Goal: Answer question/provide support: Share knowledge or assist other users

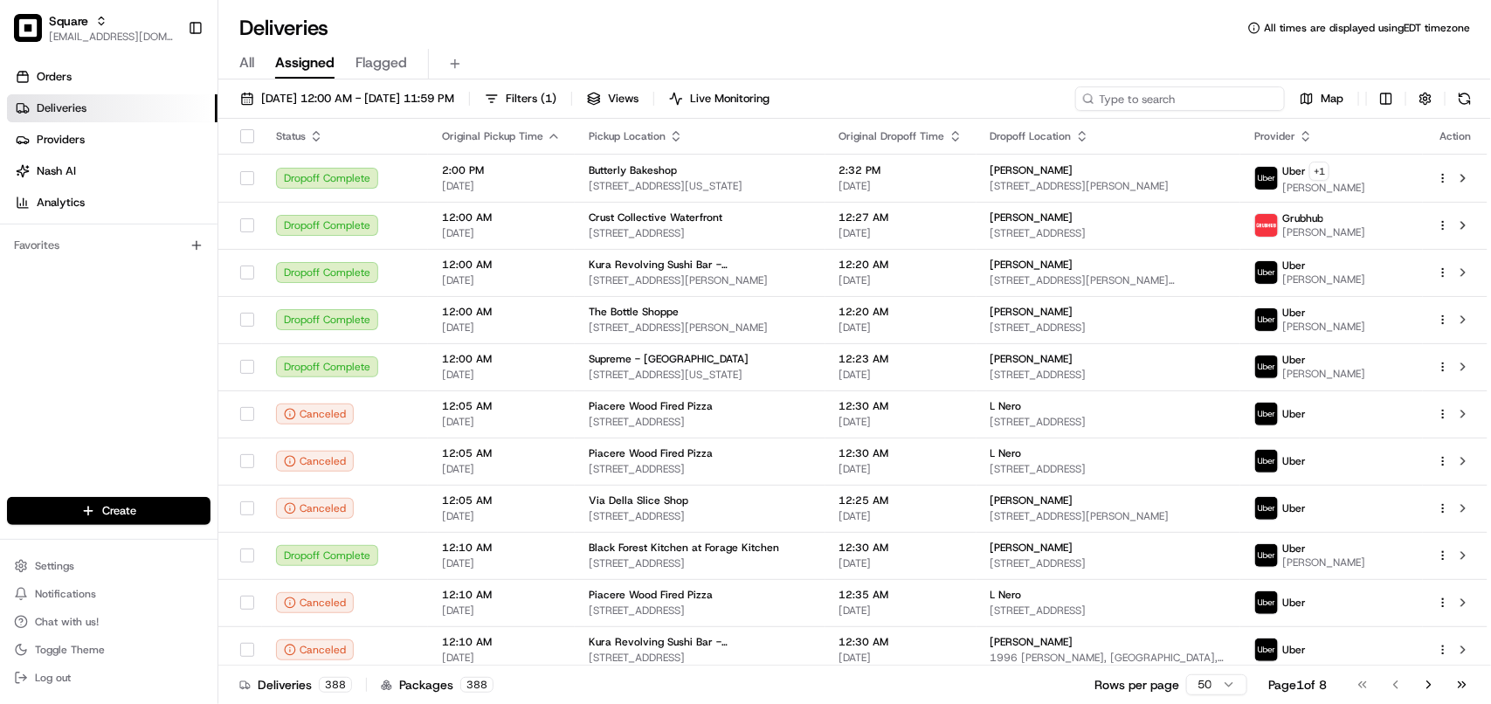
click at [1184, 103] on input at bounding box center [1180, 98] width 210 height 24
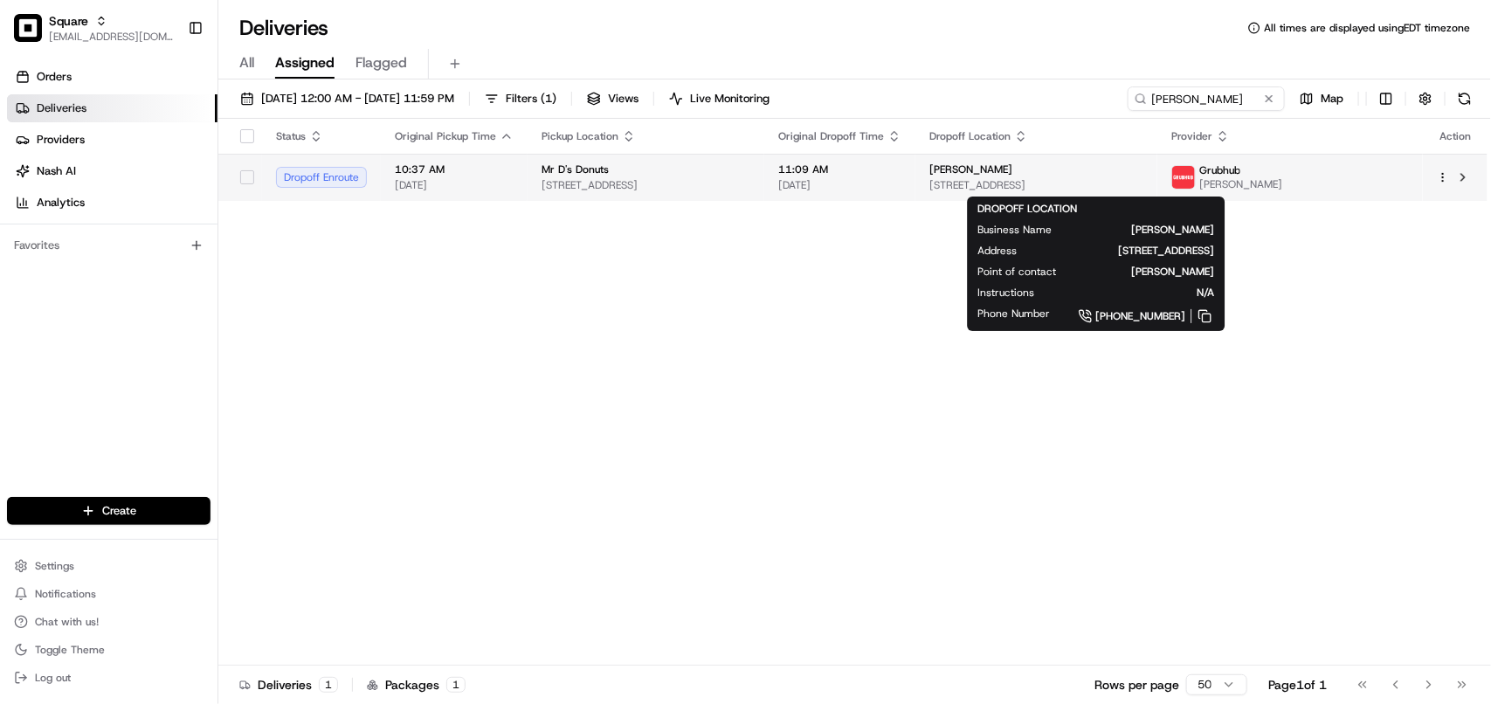
click at [1067, 190] on span "[STREET_ADDRESS]" at bounding box center [1036, 185] width 214 height 14
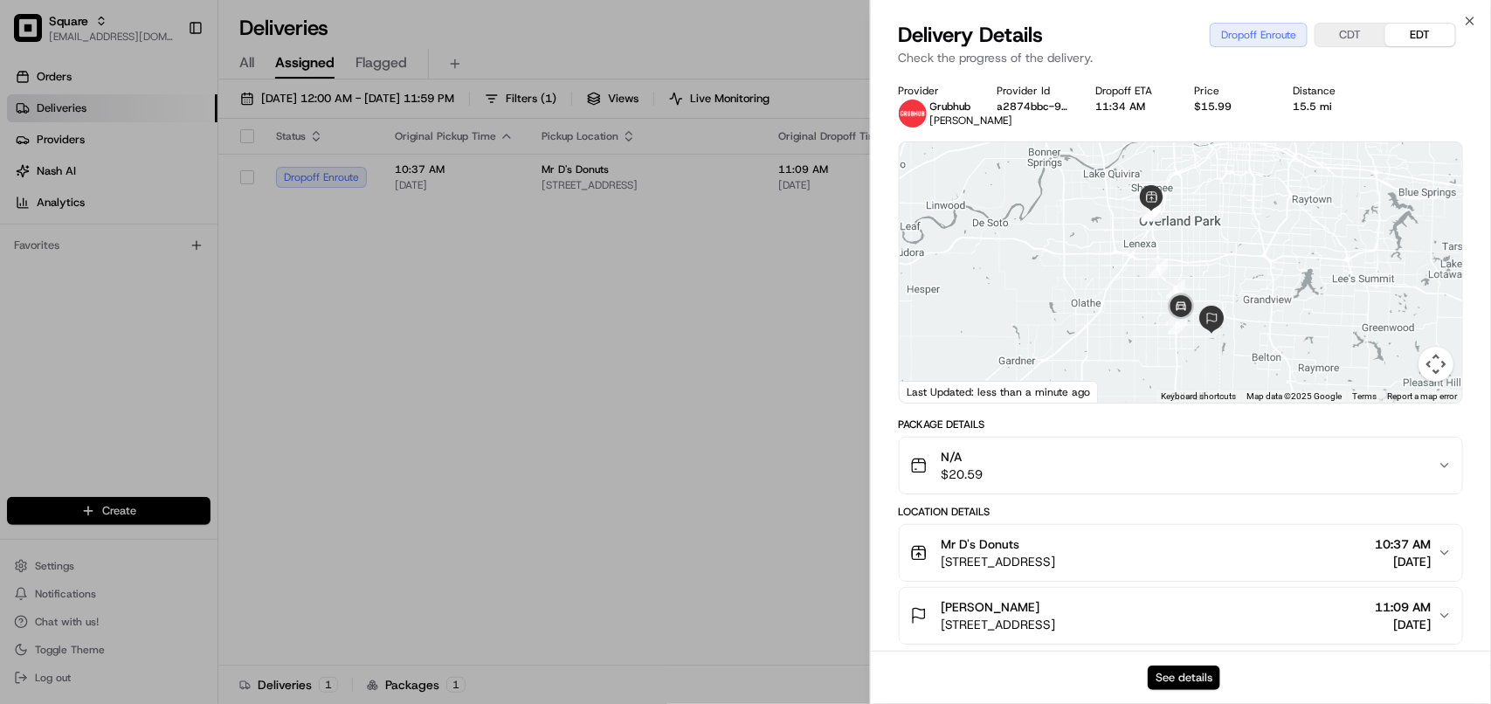
click at [1171, 665] on button "See details" at bounding box center [1184, 677] width 72 height 24
click at [1175, 681] on button "See details" at bounding box center [1184, 677] width 72 height 24
click at [1164, 684] on button "See details" at bounding box center [1184, 677] width 72 height 24
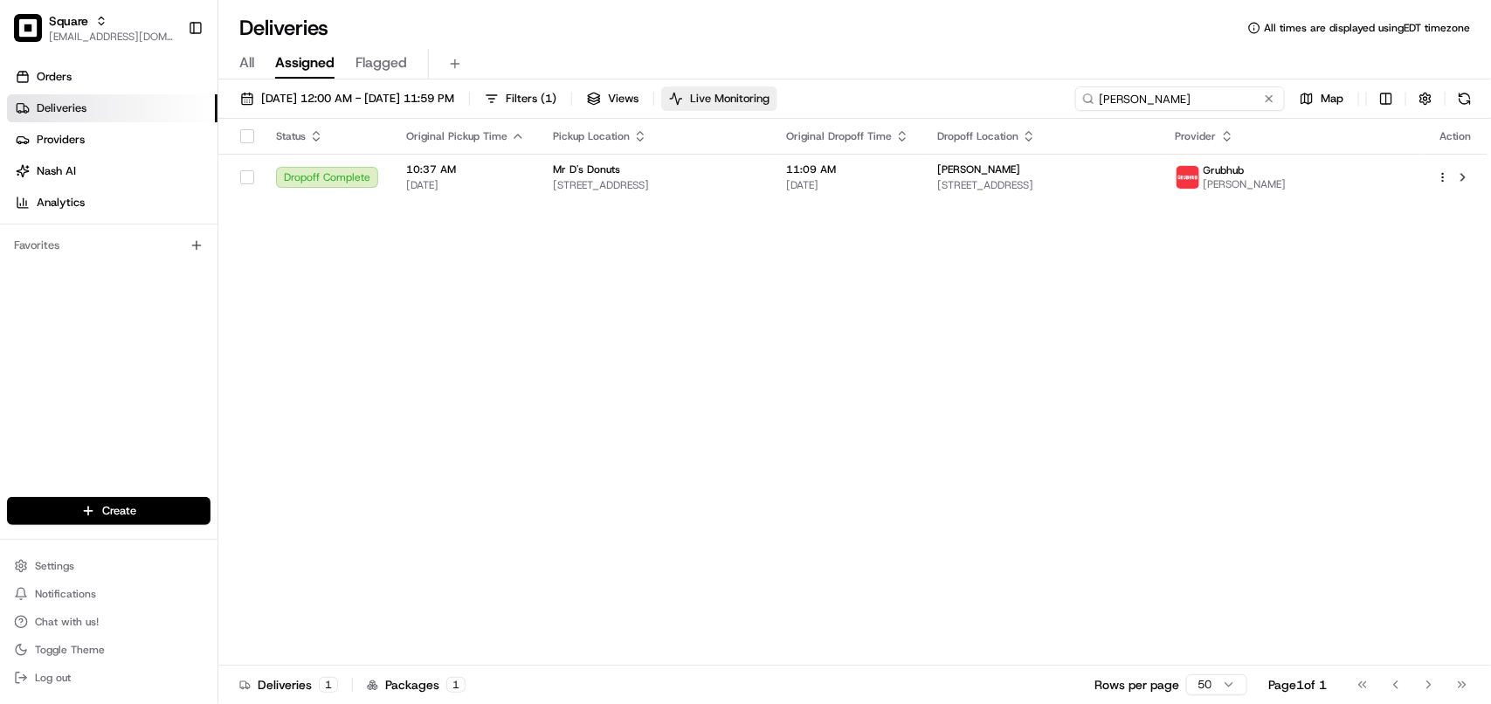
drag, startPoint x: 1253, startPoint y: 99, endPoint x: 745, endPoint y: 107, distance: 508.4
click at [745, 107] on div "08/24/2025 12:00 AM - 08/24/2025 11:59 PM Filters ( 1 ) Views Live Monitoring R…" at bounding box center [854, 102] width 1272 height 32
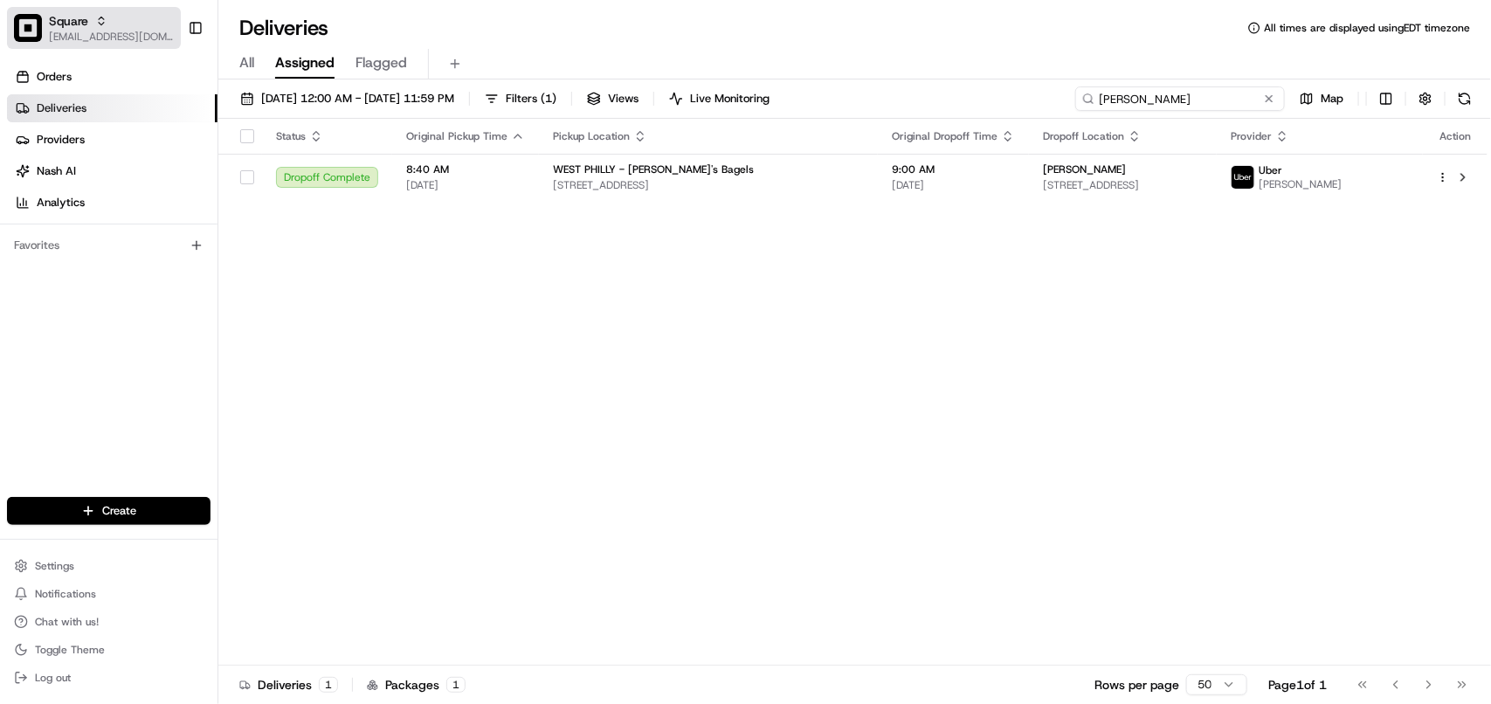
type input "gary"
click at [123, 32] on span "[EMAIL_ADDRESS][DOMAIN_NAME]" at bounding box center [111, 37] width 125 height 14
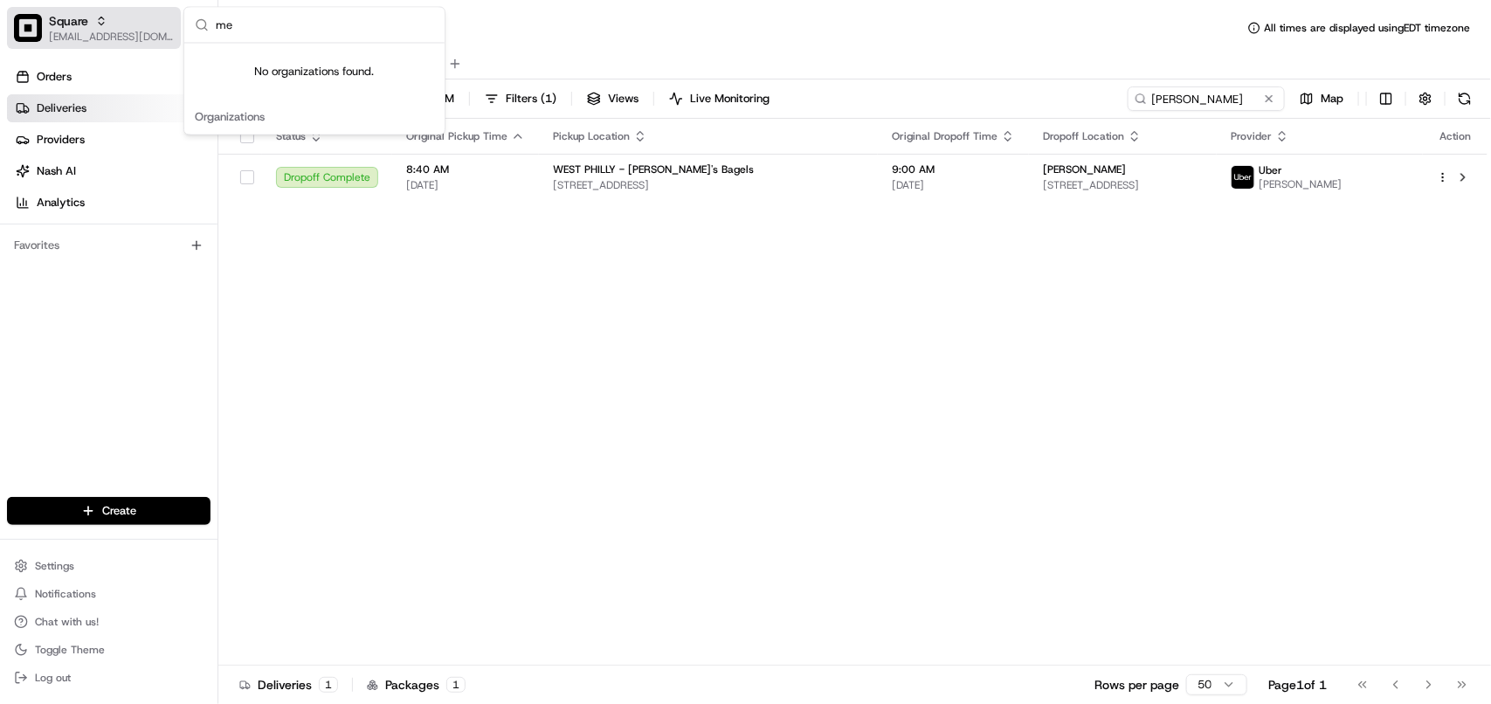
type input "m"
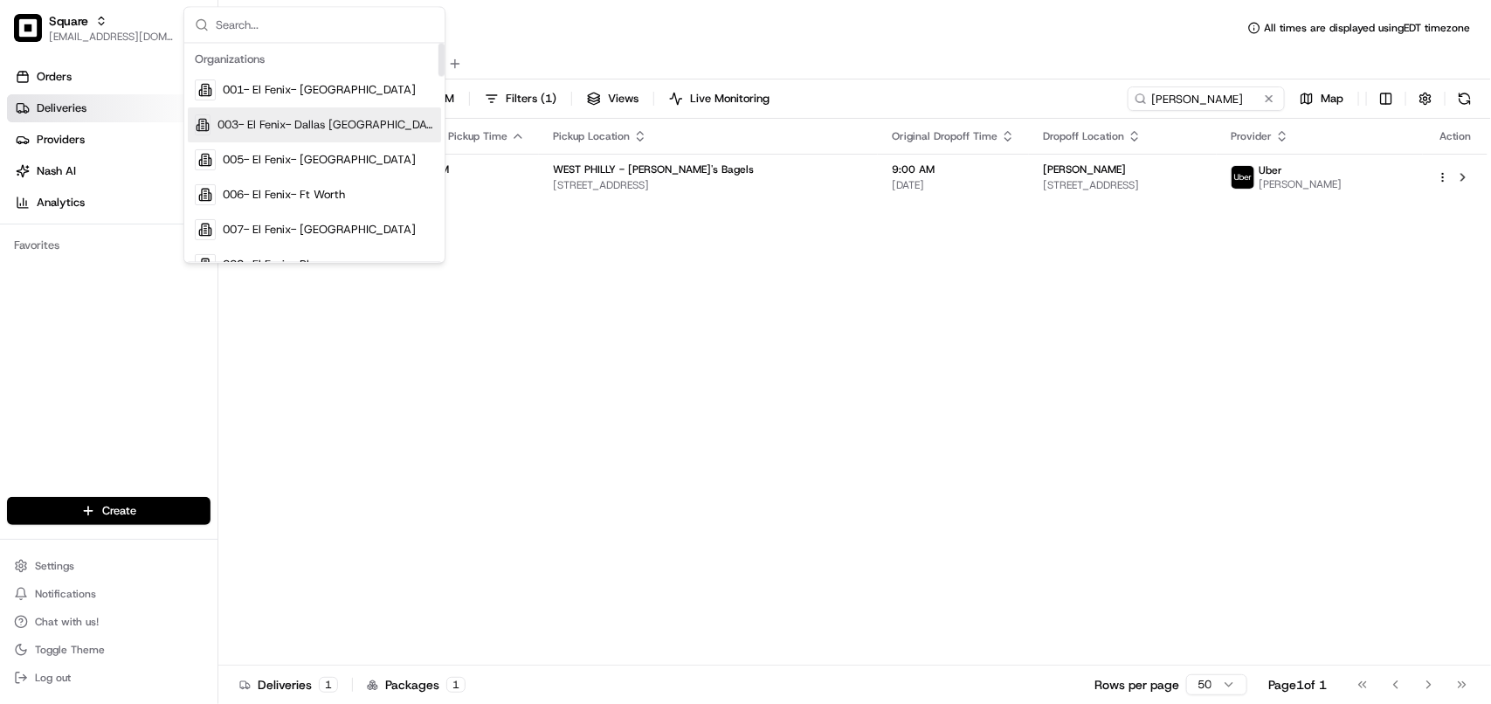
click at [670, 470] on div "Status Original Pickup Time Pickup Location Original Dropoff Time Dropoff Locat…" at bounding box center [852, 392] width 1269 height 547
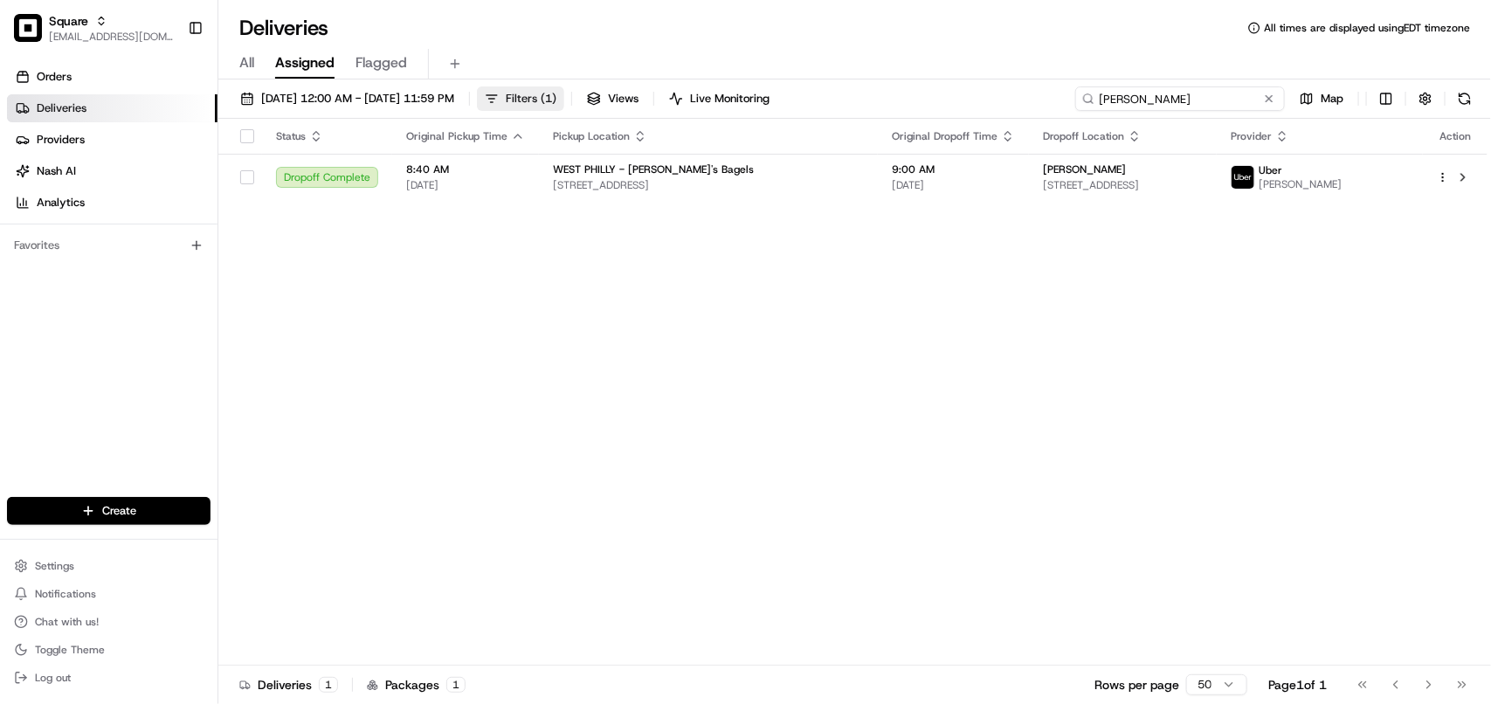
drag, startPoint x: 1198, startPoint y: 102, endPoint x: 626, endPoint y: 107, distance: 572.1
click at [626, 107] on div "08/24/2025 12:00 AM - 08/24/2025 11:59 PM Filters ( 1 ) Views Live Monitoring g…" at bounding box center [854, 102] width 1272 height 32
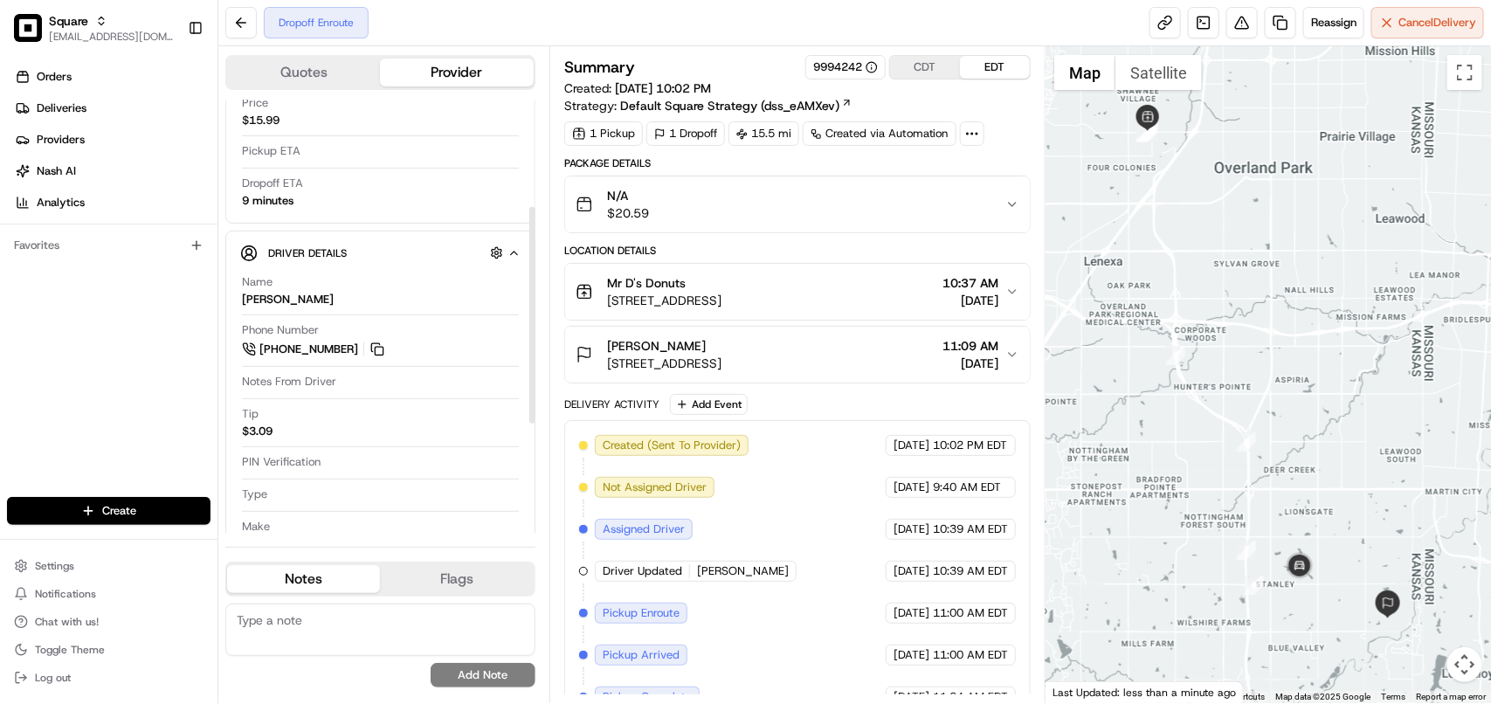
scroll to position [212, 0]
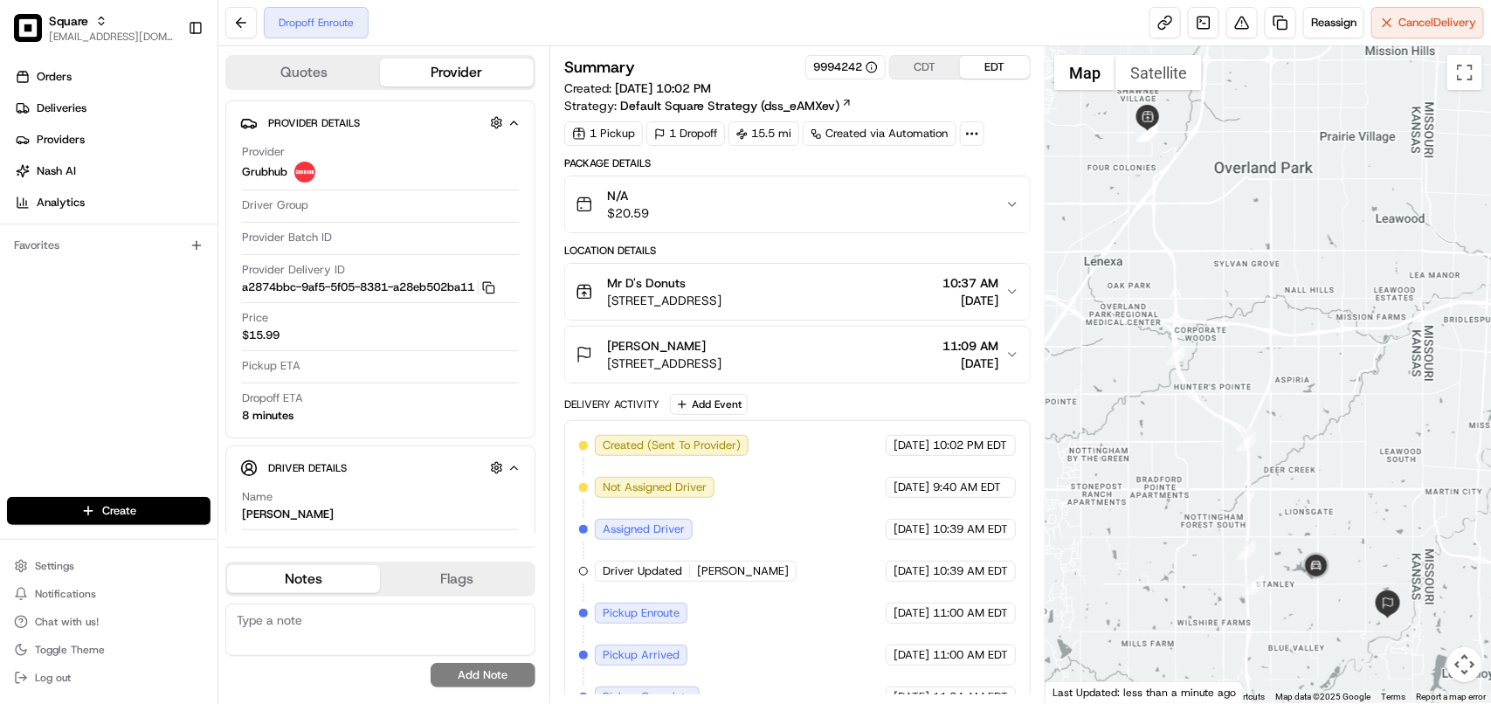
click at [251, 631] on textarea at bounding box center [380, 629] width 310 height 52
paste textarea "**Caller Information: Customer **Reason for calling: Delivery information **Res…"
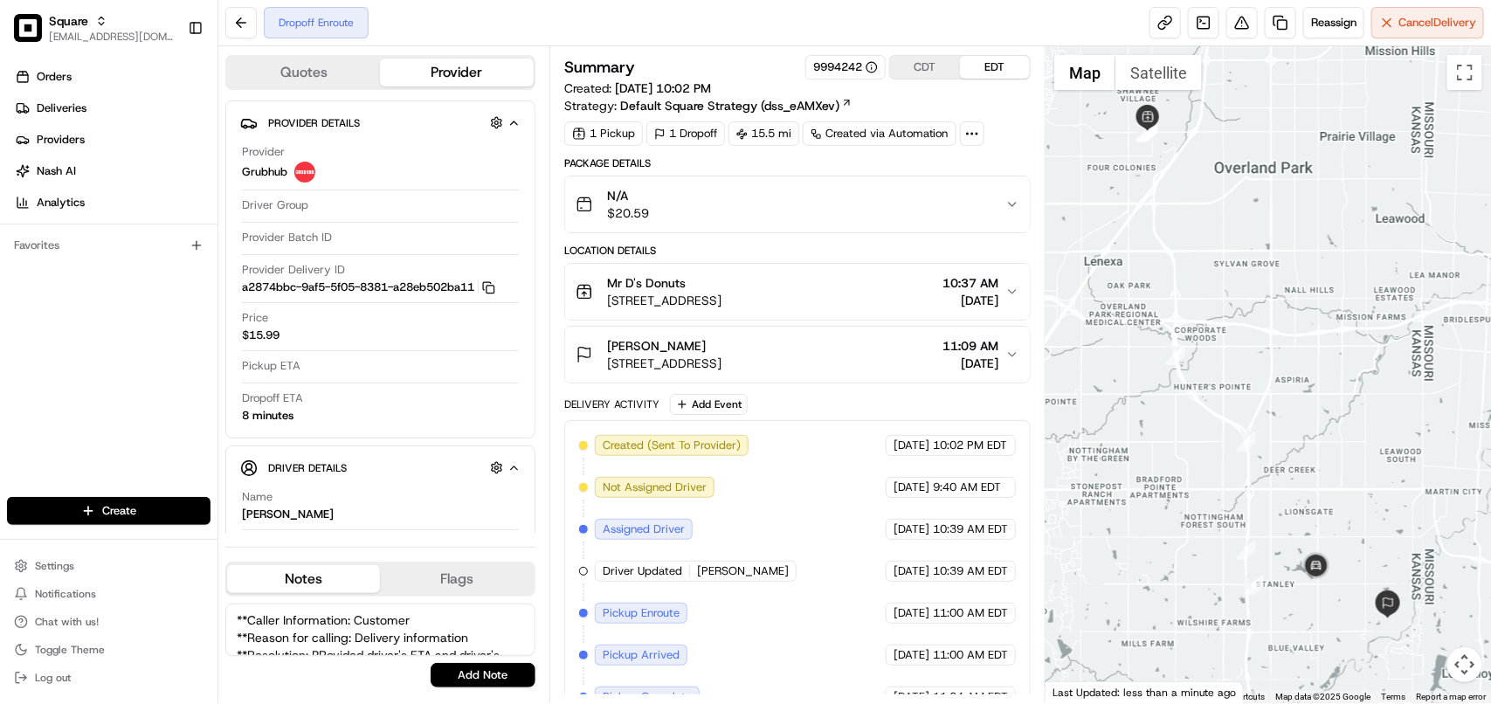
scroll to position [42, 0]
type textarea "**Caller Information: Customer **Reason for calling: Delivery information **Res…"
click at [499, 678] on button "Add Note" at bounding box center [483, 675] width 105 height 24
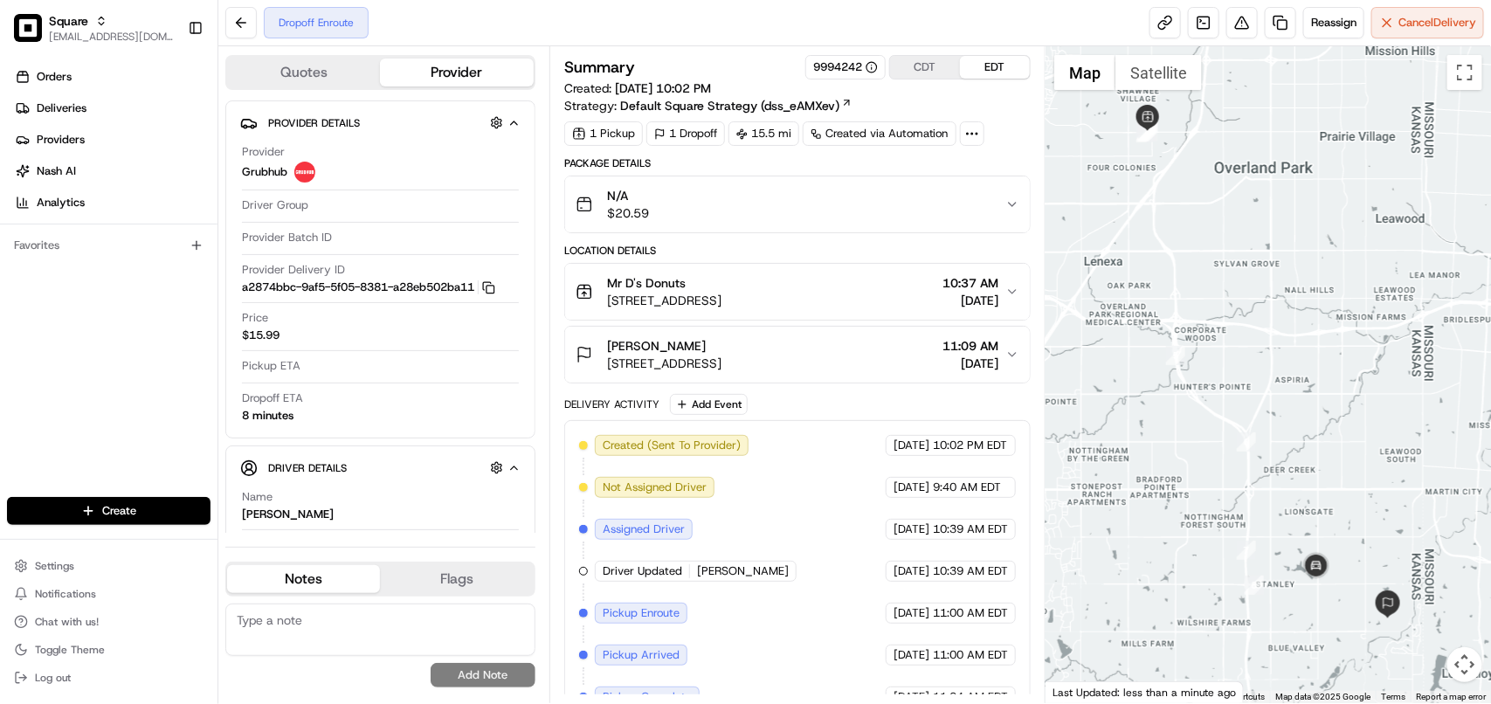
scroll to position [0, 0]
